Goal: Task Accomplishment & Management: Complete application form

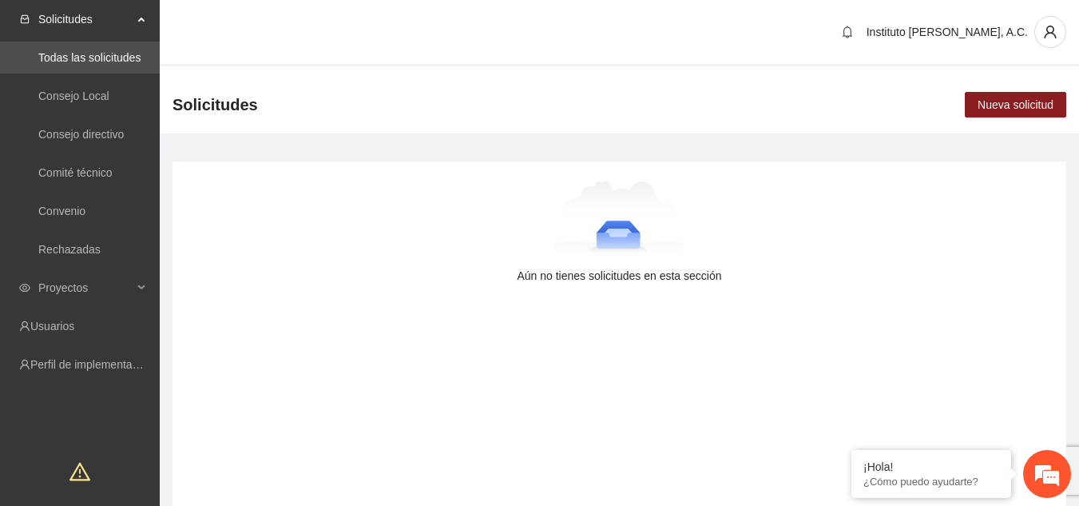
click at [385, 320] on div "Aún no tienes solicitudes en esta sección" at bounding box center [620, 338] width 894 height 354
click at [686, 237] on div at bounding box center [619, 221] width 843 height 80
click at [74, 332] on link "Usuarios" at bounding box center [52, 326] width 44 height 13
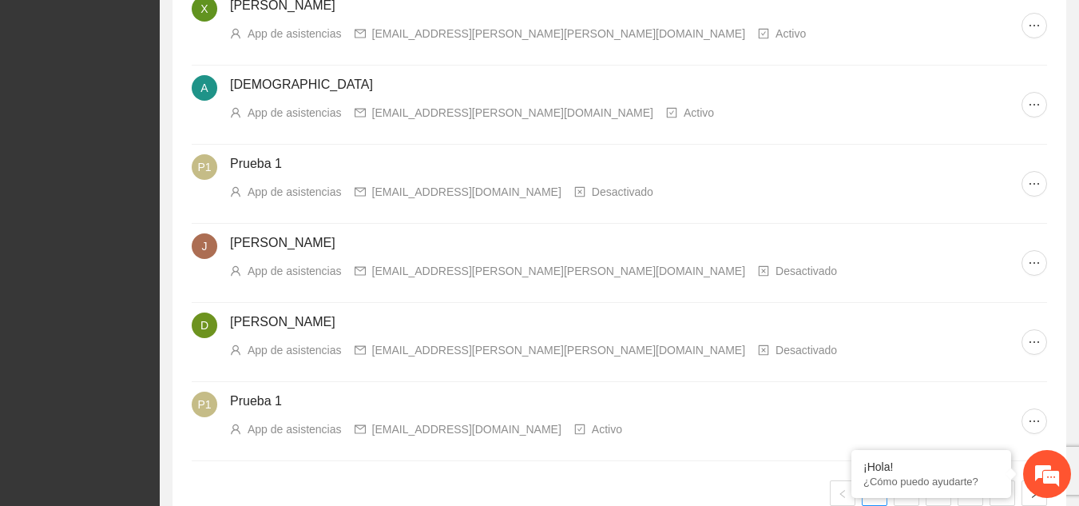
scroll to position [606, 0]
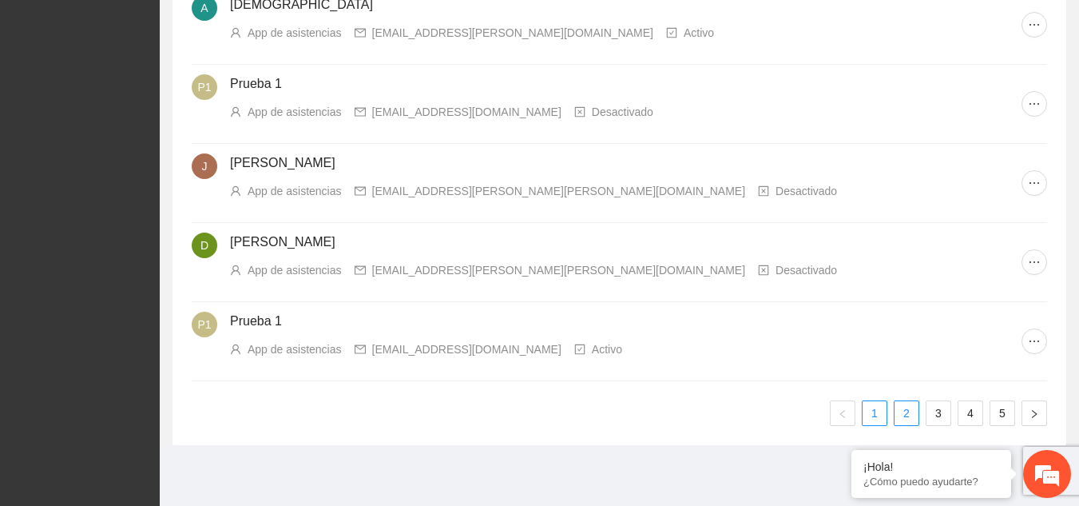
click at [907, 401] on link "2" at bounding box center [907, 413] width 24 height 24
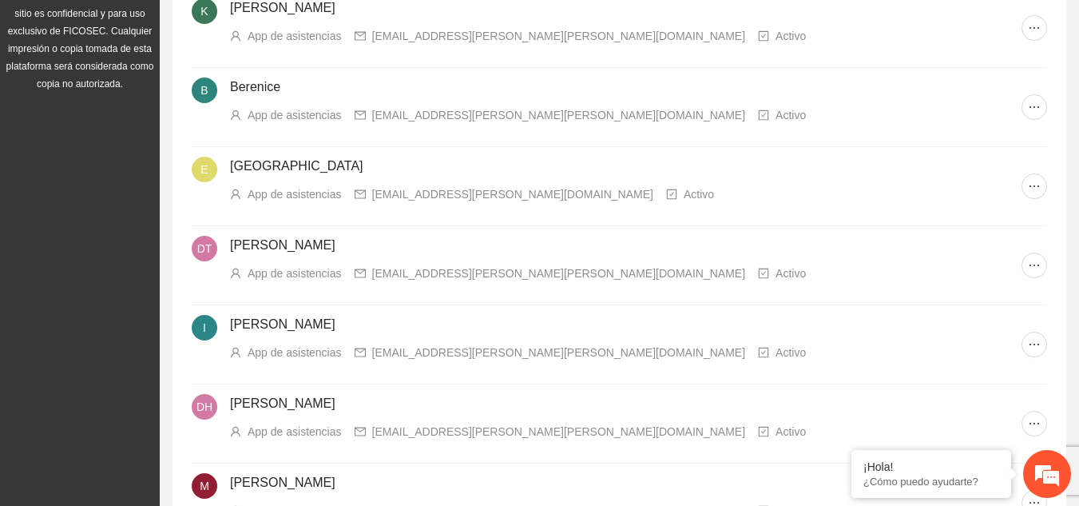
scroll to position [0, 0]
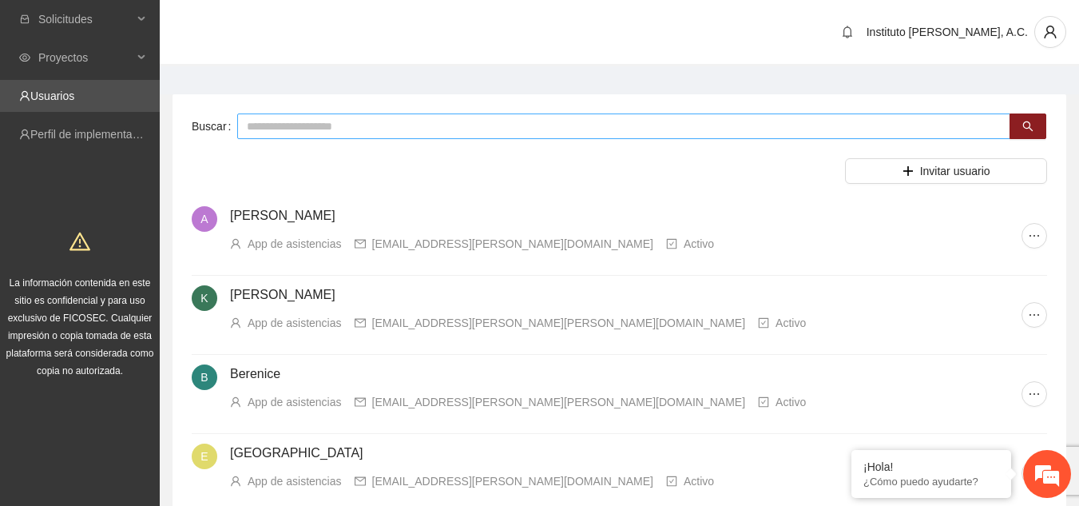
click at [396, 121] on input "text" at bounding box center [623, 126] width 773 height 26
click at [974, 174] on span "Invitar usuario" at bounding box center [955, 171] width 70 height 18
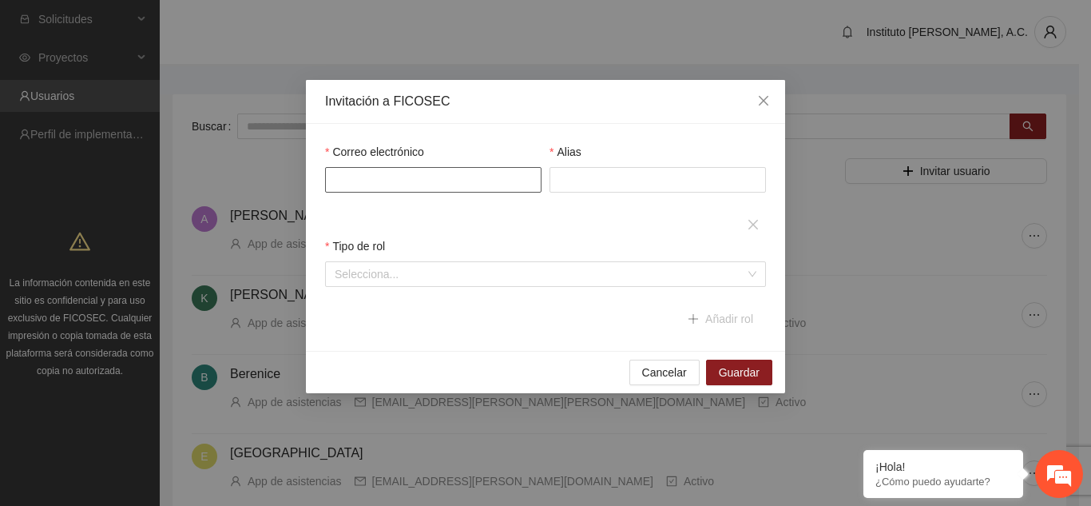
click at [456, 170] on input "Correo electrónico" at bounding box center [433, 180] width 217 height 26
paste input "**********"
type input "**********"
click at [591, 191] on input "Alias" at bounding box center [658, 180] width 217 height 26
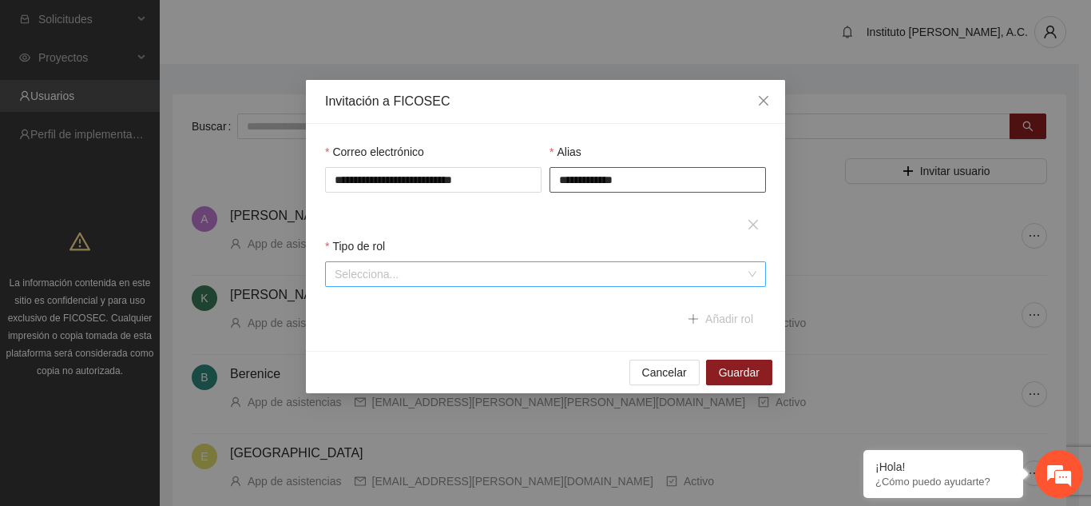
type input "**********"
click at [519, 267] on input "search" at bounding box center [540, 274] width 411 height 24
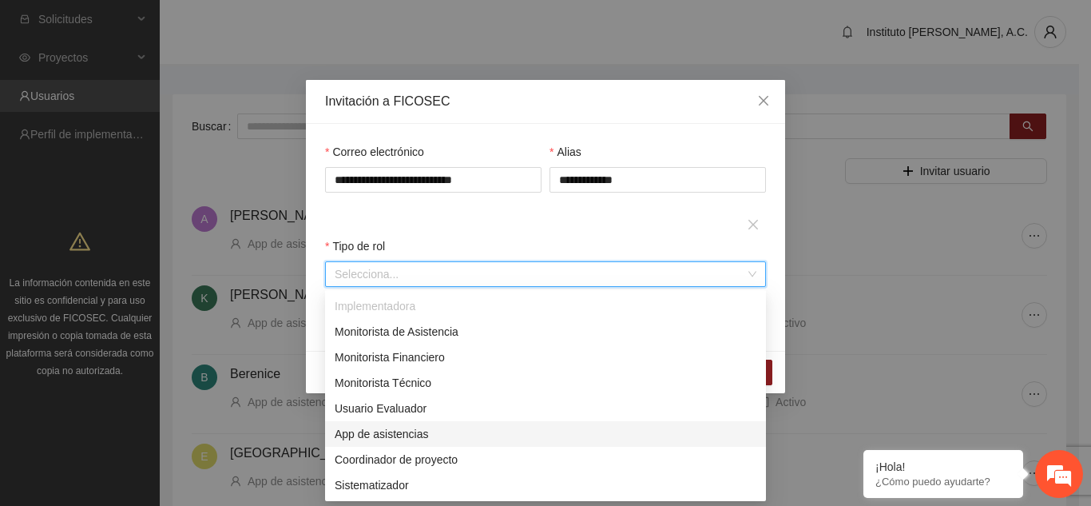
click at [399, 422] on div "App de asistencias" at bounding box center [545, 434] width 441 height 26
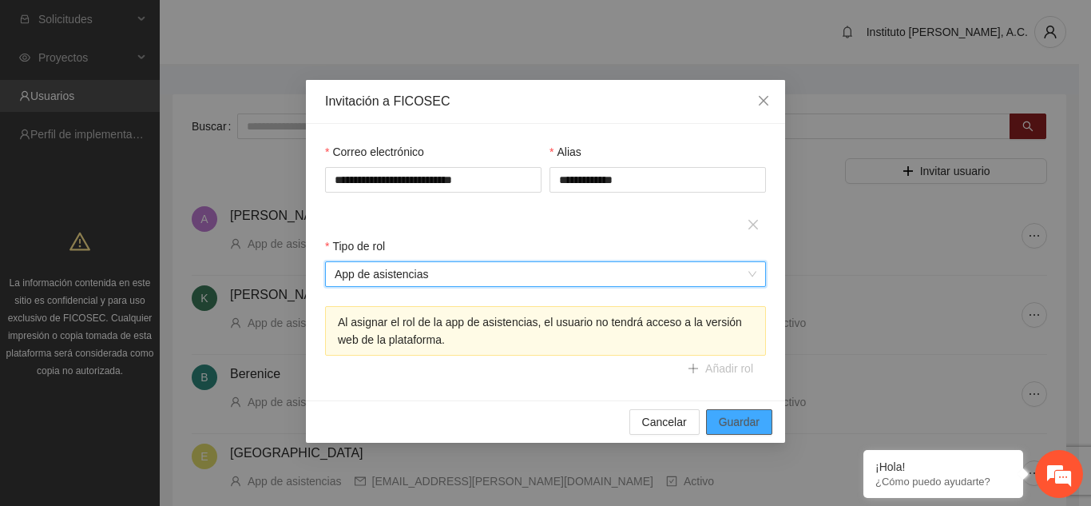
click at [721, 415] on span "Guardar" at bounding box center [739, 422] width 41 height 18
